Goal: Navigation & Orientation: Find specific page/section

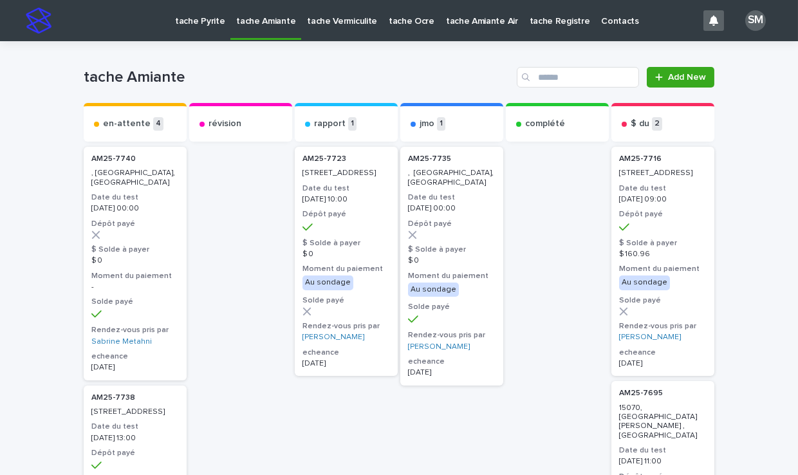
click at [194, 23] on p "tache Pyrite" at bounding box center [200, 13] width 50 height 27
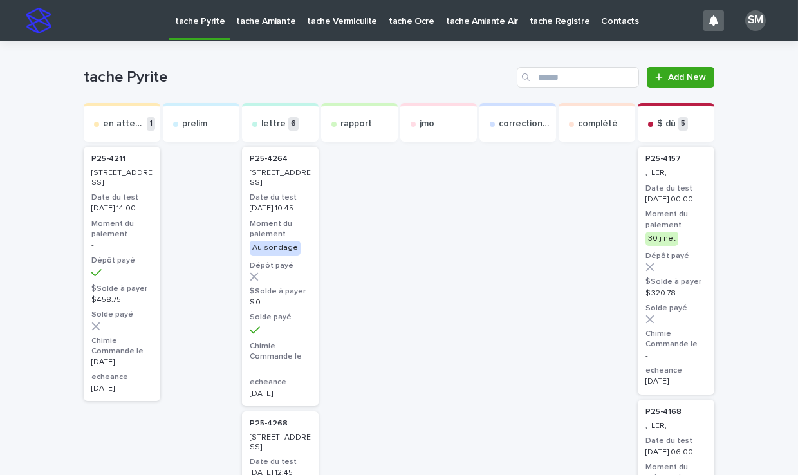
click at [238, 26] on p "tache Amiante" at bounding box center [265, 13] width 59 height 27
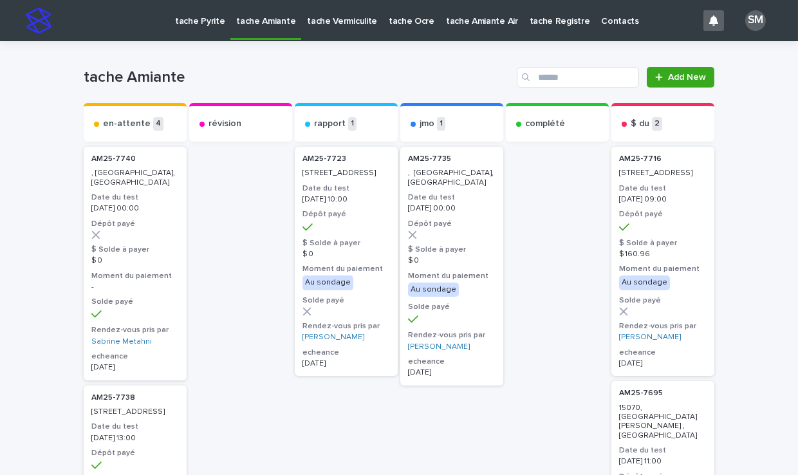
click at [186, 27] on link "tache Pyrite" at bounding box center [199, 20] width 61 height 40
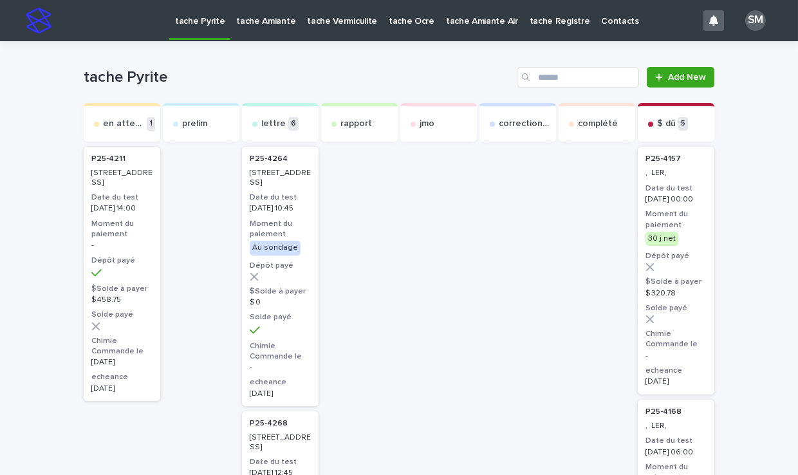
click at [258, 29] on link "tache Amiante" at bounding box center [266, 20] width 71 height 40
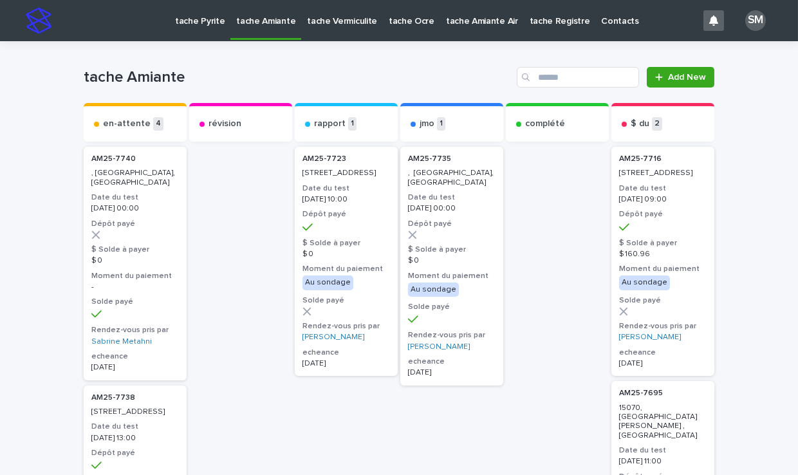
click at [326, 28] on link "tache Vermiculite" at bounding box center [342, 20] width 82 height 40
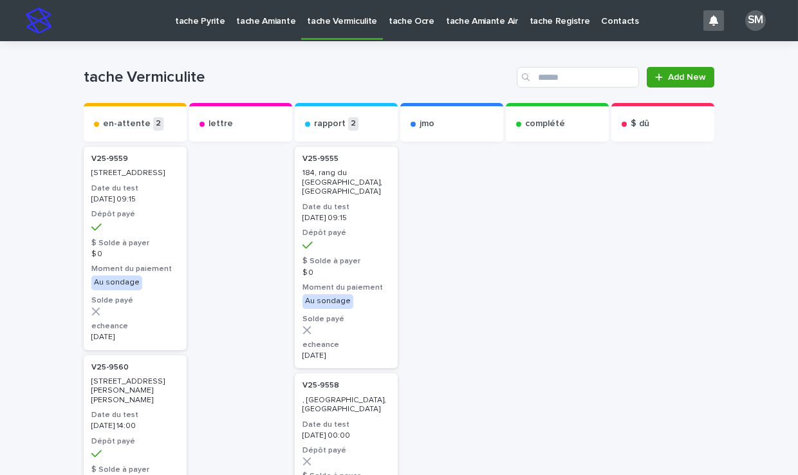
click at [190, 24] on p "tache Pyrite" at bounding box center [200, 13] width 50 height 27
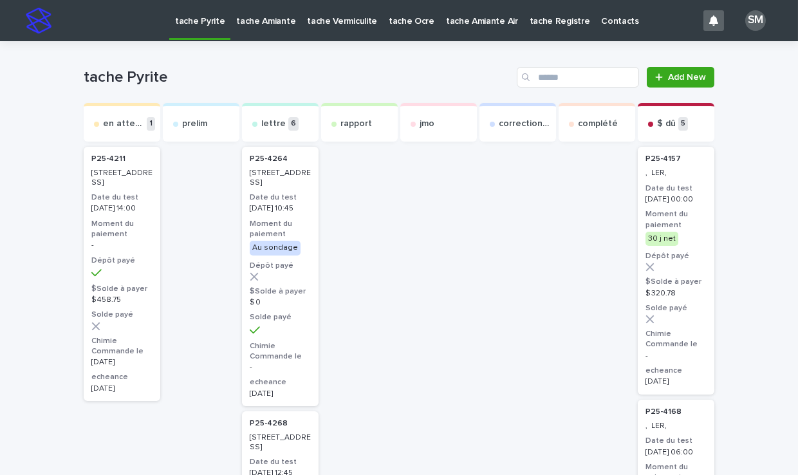
click at [258, 24] on p "tache Amiante" at bounding box center [265, 13] width 59 height 27
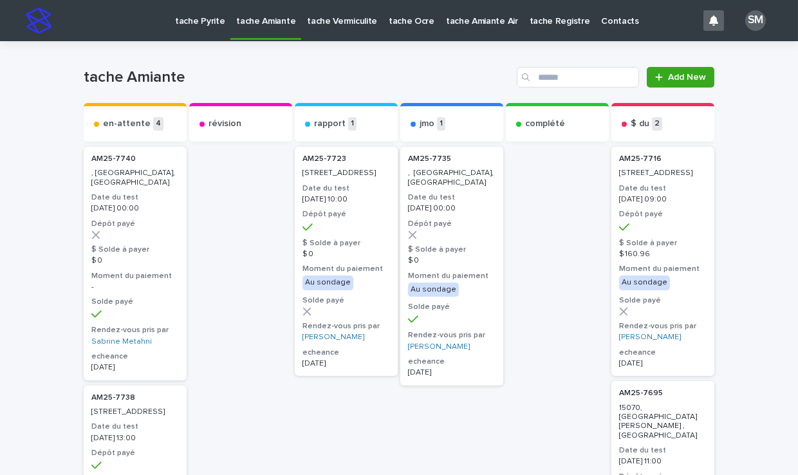
click at [319, 24] on p "tache Vermiculite" at bounding box center [342, 13] width 70 height 27
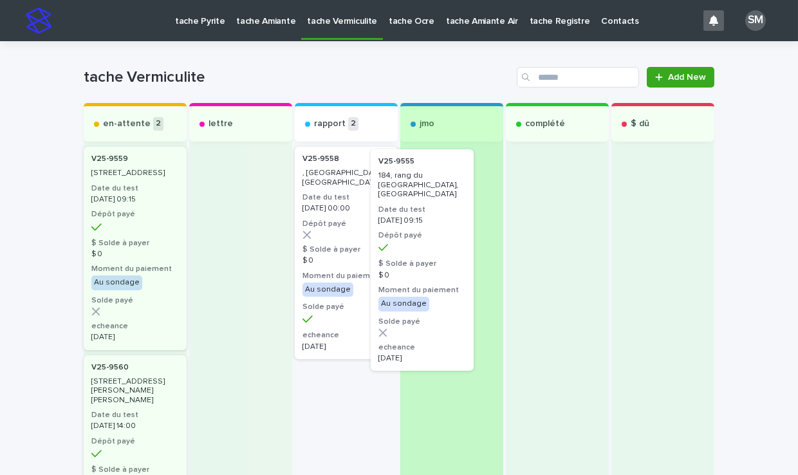
drag, startPoint x: 340, startPoint y: 226, endPoint x: 431, endPoint y: 225, distance: 90.8
click at [431, 225] on div "en-attente 2 V25-9559 310, [GEOGRAPHIC_DATA] Date du test [DATE] 09:15 Dépôt pa…" at bounding box center [399, 374] width 631 height 543
